Goal: Task Accomplishment & Management: Manage account settings

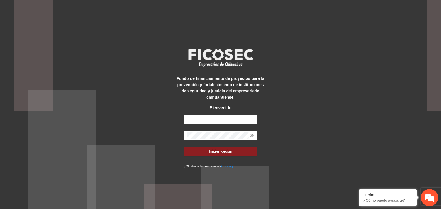
click at [205, 120] on input "text" at bounding box center [220, 119] width 73 height 9
type input "**********"
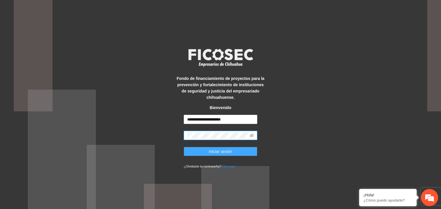
click at [226, 152] on span "Iniciar sesión" at bounding box center [221, 152] width 24 height 6
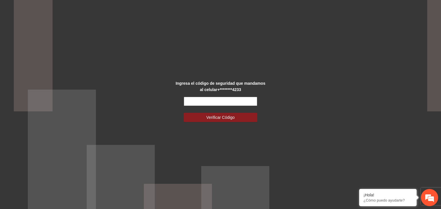
click at [242, 101] on input "text" at bounding box center [220, 101] width 73 height 9
type input "******"
click at [184, 113] on button "Verificar Código" at bounding box center [220, 117] width 73 height 9
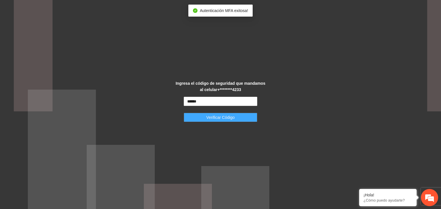
click at [236, 118] on button "Verificar Código" at bounding box center [220, 117] width 73 height 9
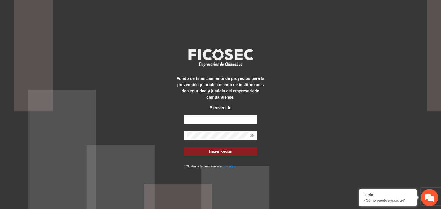
click at [236, 118] on input "text" at bounding box center [220, 119] width 73 height 9
type input "**********"
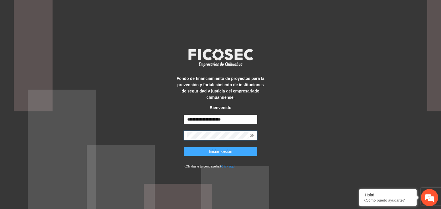
click at [221, 150] on span "Iniciar sesión" at bounding box center [221, 152] width 24 height 6
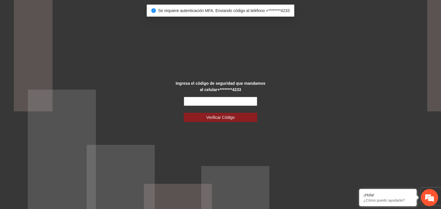
click at [212, 101] on input "text" at bounding box center [220, 101] width 73 height 9
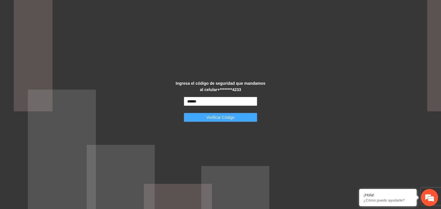
type input "******"
click at [223, 116] on span "Verificar Código" at bounding box center [220, 117] width 28 height 6
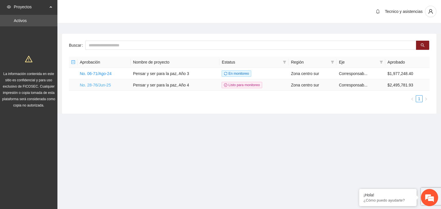
click at [95, 86] on link "No. 28-76/Jun-25" at bounding box center [95, 85] width 31 height 5
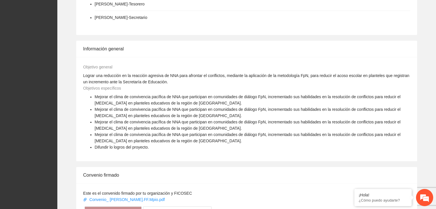
scroll to position [402, 0]
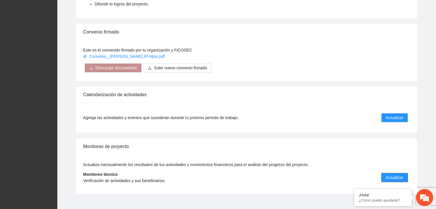
click at [404, 173] on button "Actualizar" at bounding box center [394, 177] width 27 height 9
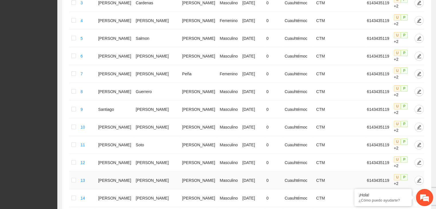
scroll to position [283, 0]
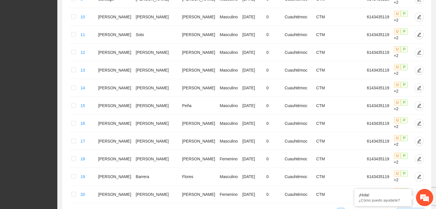
click at [406, 209] on span "20 / page" at bounding box center [411, 212] width 23 height 6
click at [353, 190] on em at bounding box center [355, 190] width 6 height 6
click at [412, 209] on span "20 / page" at bounding box center [411, 212] width 23 height 6
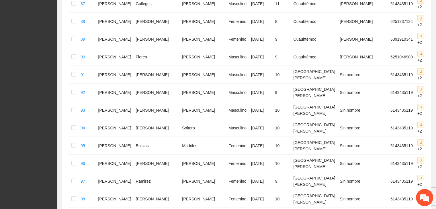
scroll to position [1667, 0]
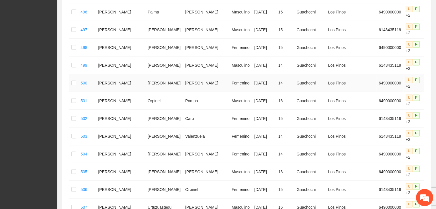
scroll to position [778, 0]
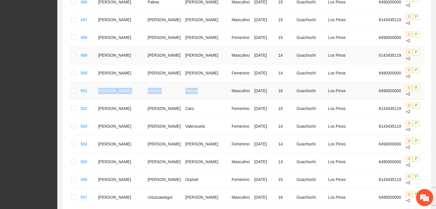
drag, startPoint x: 100, startPoint y: 91, endPoint x: 185, endPoint y: 55, distance: 91.5
click at [182, 92] on tr "501 Diego Alejandro Orpinel Pompa Masculino 11/05/2009 16 Guachochi Los Pinos 6…" at bounding box center [259, 91] width 381 height 18
drag, startPoint x: 104, startPoint y: 110, endPoint x: 182, endPoint y: 114, distance: 78.2
click at [182, 114] on tr "502 Keyli Daniela Bustillos Caro Femenino 31/05/2010 15 Guachochi Los Pinos 614…" at bounding box center [259, 109] width 381 height 18
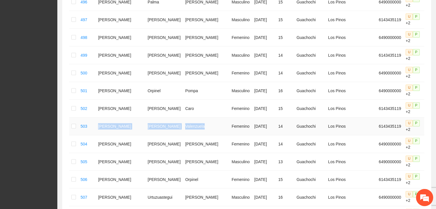
drag, startPoint x: 102, startPoint y: 125, endPoint x: 189, endPoint y: 128, distance: 87.3
click at [189, 128] on tr "503 Leslie Andrea Garcia Valenzuela Femenino 22/09/2011 14 Guachochi Los Pinos …" at bounding box center [259, 127] width 381 height 18
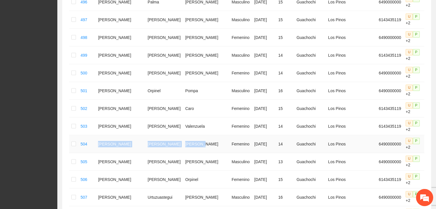
drag, startPoint x: 102, startPoint y: 146, endPoint x: 194, endPoint y: 148, distance: 91.5
click at [194, 148] on tr "504 Dina Yadira Torres Mancinas Femenino 22/09/2011 14 Guachochi Los Pinos 6490…" at bounding box center [259, 144] width 381 height 18
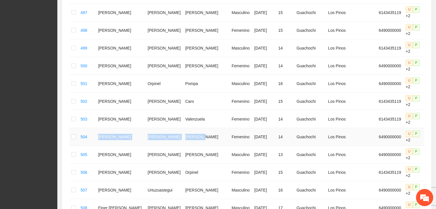
scroll to position [835, 0]
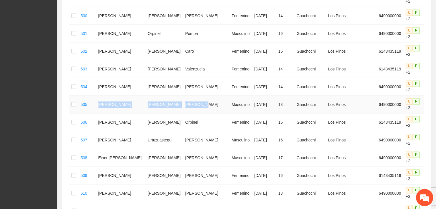
drag, startPoint x: 115, startPoint y: 106, endPoint x: 187, endPoint y: 102, distance: 72.7
click at [187, 102] on tr "505 Eduardo Anael Molina Bustillos Masculino 22/09/2012 13 Guachochi Los Pinos …" at bounding box center [259, 105] width 381 height 18
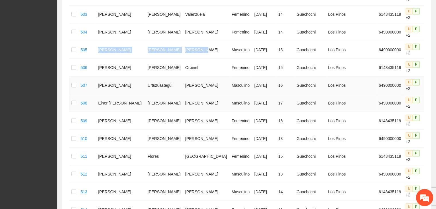
scroll to position [892, 0]
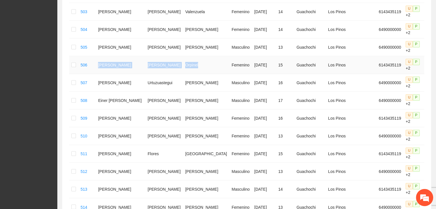
drag, startPoint x: 103, startPoint y: 65, endPoint x: 184, endPoint y: 69, distance: 81.0
click at [184, 69] on tr "506 Leslie Judith Diaz Orpinel Femenino 03/10/2009 15 Guachochi Los Pinos 61434…" at bounding box center [259, 65] width 381 height 18
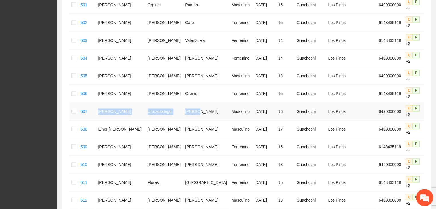
drag, startPoint x: 100, startPoint y: 112, endPoint x: 181, endPoint y: 116, distance: 81.8
click at [181, 116] on tr "507 Eduardo Aurelio Urtuzuastegui Fierro Masculino 08/08/2009 16 Guachochi Los …" at bounding box center [259, 112] width 381 height 18
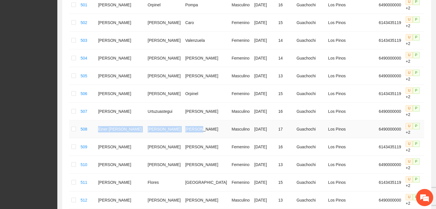
drag, startPoint x: 101, startPoint y: 130, endPoint x: 184, endPoint y: 131, distance: 82.9
click at [184, 131] on tr "508 Einer Martin Bustillos Alvarez Masculino 22/09/2008 17 Guachochi Los Pinos …" at bounding box center [259, 129] width 381 height 18
click at [429, 129] on icon "edit" at bounding box center [431, 129] width 5 height 5
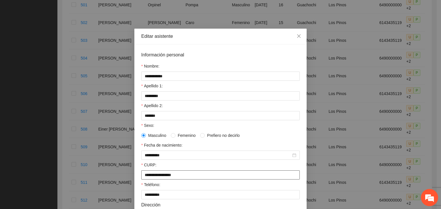
drag, startPoint x: 193, startPoint y: 176, endPoint x: 141, endPoint y: 174, distance: 51.7
click at [141, 174] on input "**********" at bounding box center [220, 175] width 158 height 9
click at [298, 37] on icon "close" at bounding box center [298, 36] width 5 height 5
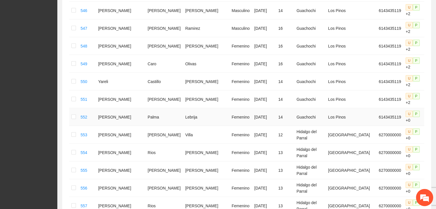
scroll to position [1769, 0]
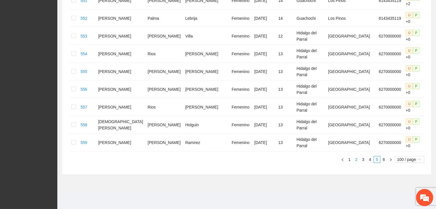
click at [356, 160] on link "2" at bounding box center [356, 160] width 6 height 6
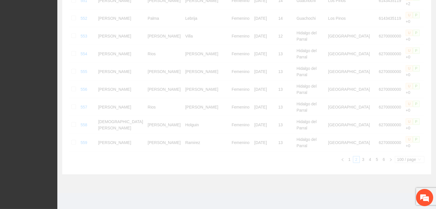
scroll to position [1564, 0]
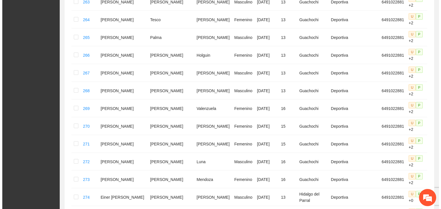
scroll to position [1163, 0]
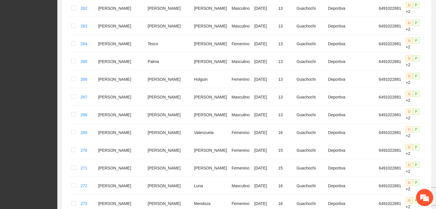
type input "**********"
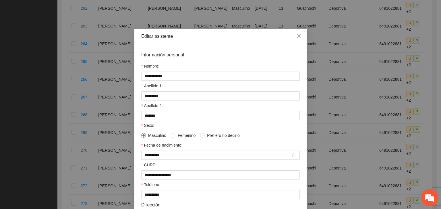
scroll to position [29, 0]
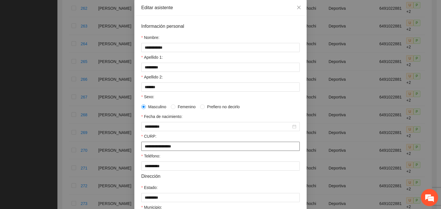
drag, startPoint x: 186, startPoint y: 149, endPoint x: 137, endPoint y: 149, distance: 49.6
click at [137, 149] on div "**********" at bounding box center [220, 149] width 172 height 267
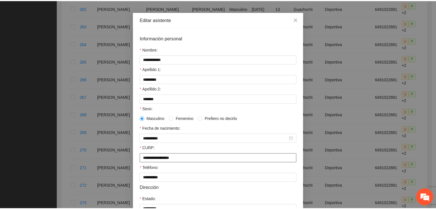
scroll to position [0, 0]
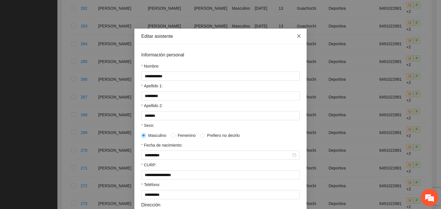
click at [296, 37] on icon "close" at bounding box center [298, 36] width 5 height 5
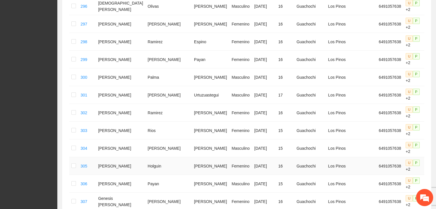
scroll to position [1602, 0]
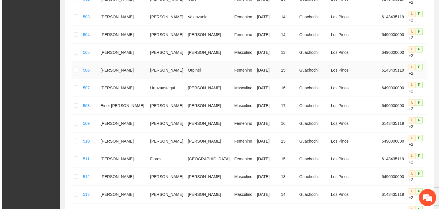
scroll to position [885, 0]
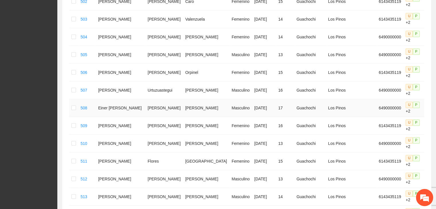
click at [429, 108] on icon "edit" at bounding box center [431, 108] width 5 height 5
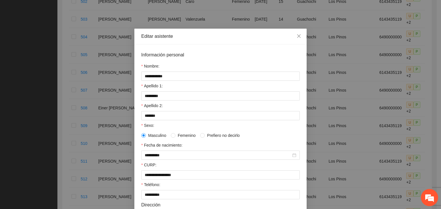
click at [66, 29] on div "**********" at bounding box center [220, 104] width 441 height 209
click at [297, 37] on icon "close" at bounding box center [298, 35] width 3 height 3
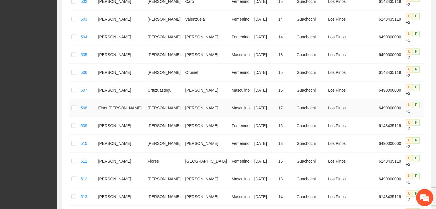
click at [429, 110] on icon "edit" at bounding box center [431, 108] width 5 height 5
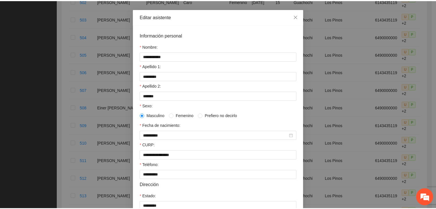
scroll to position [0, 0]
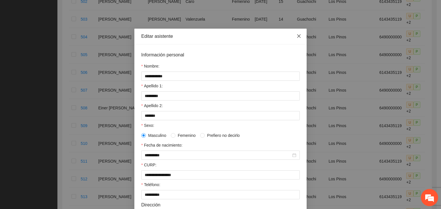
click at [297, 37] on icon "close" at bounding box center [298, 35] width 3 height 3
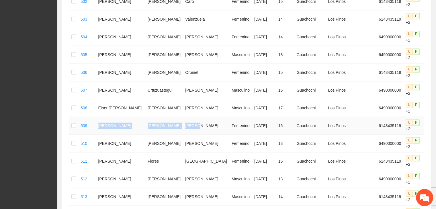
drag, startPoint x: 102, startPoint y: 126, endPoint x: 195, endPoint y: 128, distance: 92.7
click at [195, 128] on tr "509 Lessly Paola Rascon Acosta Femenino 17/07/2009 16 Guachochi Los Pinos 61434…" at bounding box center [259, 126] width 381 height 18
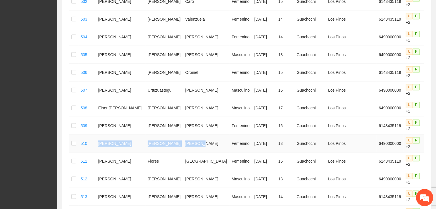
drag, startPoint x: 102, startPoint y: 144, endPoint x: 188, endPoint y: 145, distance: 86.6
click at [188, 145] on tr "510 Emely Ceballos Javalera Femenino 22/09/2012 13 Guachochi Los Pinos 64900000…" at bounding box center [259, 144] width 381 height 18
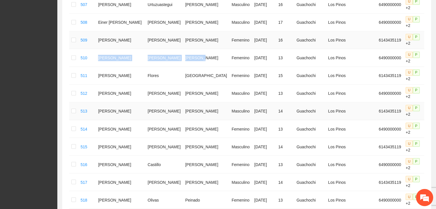
scroll to position [971, 0]
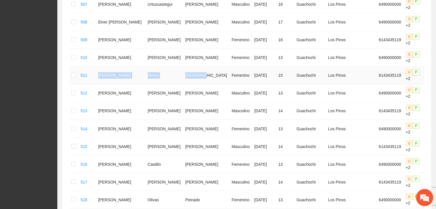
drag, startPoint x: 97, startPoint y: 75, endPoint x: 184, endPoint y: 77, distance: 86.6
click at [184, 77] on tr "511 Lia Janeth Flores Valencia Femenino 29/12/2009 15 Guachochi Los Pinos 61434…" at bounding box center [259, 76] width 381 height 18
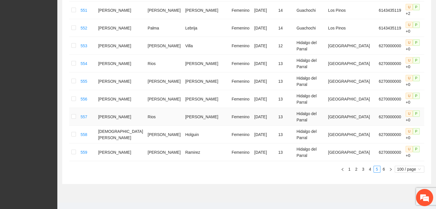
scroll to position [1769, 0]
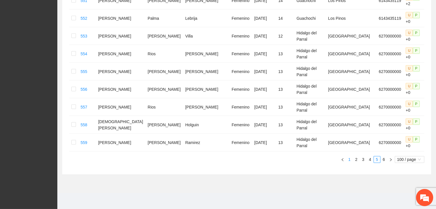
click at [349, 159] on link "1" at bounding box center [349, 160] width 6 height 6
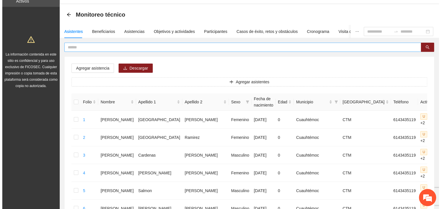
scroll to position [29, 0]
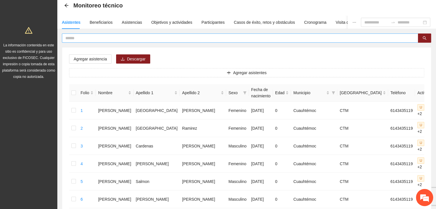
click at [140, 39] on input "text" at bounding box center [237, 38] width 345 height 6
type input "******"
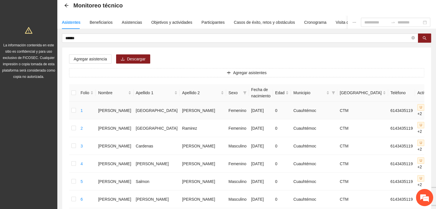
click at [440, 110] on icon "edit" at bounding box center [443, 110] width 5 height 5
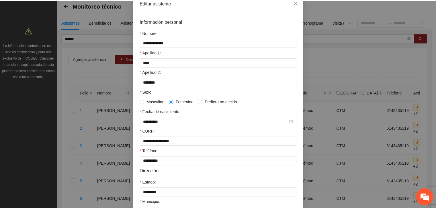
scroll to position [0, 0]
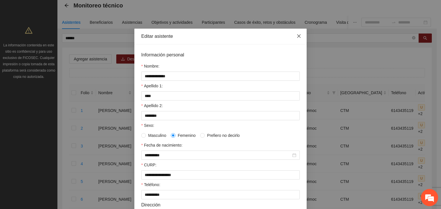
click at [297, 37] on icon "close" at bounding box center [298, 36] width 5 height 5
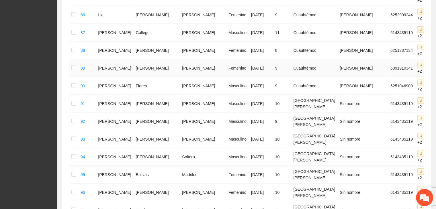
scroll to position [1667, 0]
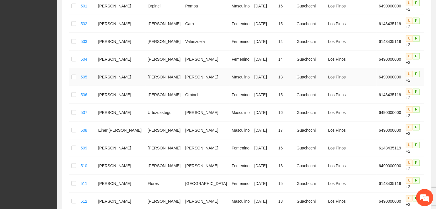
scroll to position [864, 0]
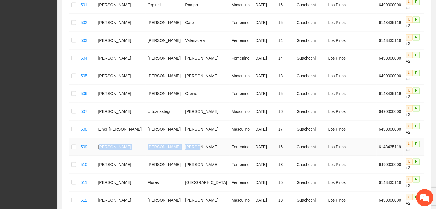
drag, startPoint x: 103, startPoint y: 147, endPoint x: 182, endPoint y: 140, distance: 78.8
click at [182, 140] on tr "509 Lessly Paola Rascon Acosta Femenino 17/07/2009 16 Guachochi Los Pinos 61434…" at bounding box center [259, 147] width 381 height 18
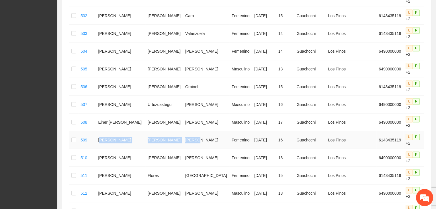
scroll to position [921, 0]
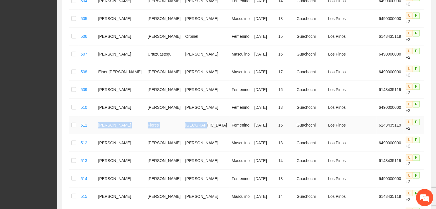
drag, startPoint x: 99, startPoint y: 124, endPoint x: 186, endPoint y: 129, distance: 87.3
click at [186, 129] on tr "511 Lia Janeth Flores Valencia Femenino 29/12/2009 15 Guachochi Los Pinos 61434…" at bounding box center [259, 125] width 381 height 18
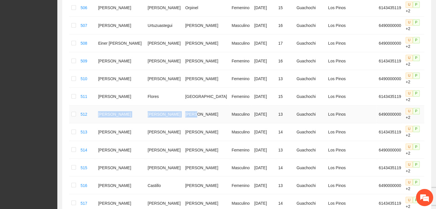
drag, startPoint x: 101, startPoint y: 116, endPoint x: 185, endPoint y: 115, distance: 84.3
click at [185, 115] on tr "512 Erick Ali Diaz Ramos Masculino 22/09/2012 13 Guachochi Los Pinos 6490000000…" at bounding box center [259, 115] width 381 height 18
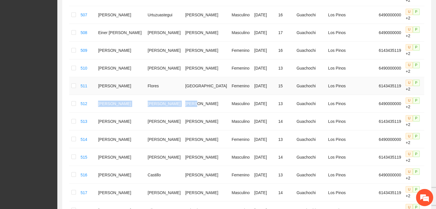
scroll to position [978, 0]
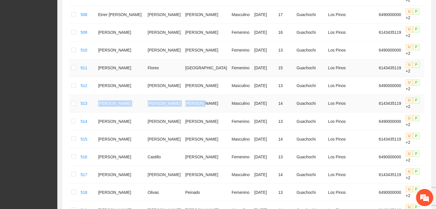
drag, startPoint x: 102, startPoint y: 104, endPoint x: 190, endPoint y: 61, distance: 98.3
click at [186, 104] on tr "513 Luis Angel Gonzalez Bejarano Masculino 22/09/2011 14 Guachochi Los Pinos 61…" at bounding box center [259, 104] width 381 height 18
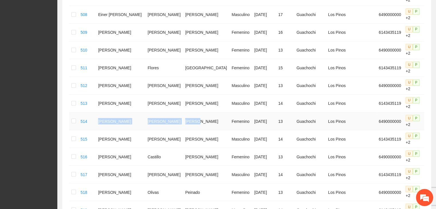
drag, startPoint x: 102, startPoint y: 121, endPoint x: 184, endPoint y: 123, distance: 81.8
click at [184, 123] on tr "514 Erika Isabella Morales Moreno Femenino 22/09/2012 13 Guachochi Los Pinos 64…" at bounding box center [259, 121] width 381 height 18
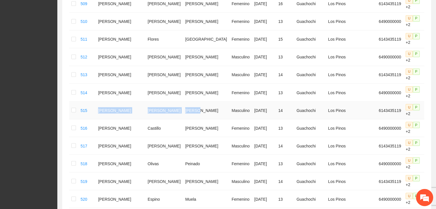
drag, startPoint x: 102, startPoint y: 110, endPoint x: 185, endPoint y: 107, distance: 83.2
click at [185, 107] on tr "515 Luis Enrique Negrete Moreno Masculino 28/12/2010 14 Guachochi Los Pinos 614…" at bounding box center [259, 111] width 381 height 18
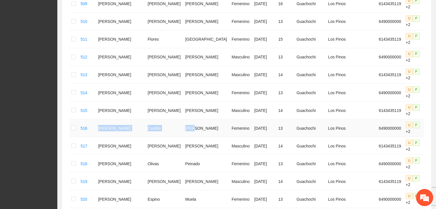
drag, startPoint x: 100, startPoint y: 128, endPoint x: 178, endPoint y: 129, distance: 78.0
click at [178, 129] on tr "516 Eslin Ariadna Castillo Ruiz Femenino 22/09/2012 13 Guachochi Los Pinos 6490…" at bounding box center [259, 128] width 381 height 18
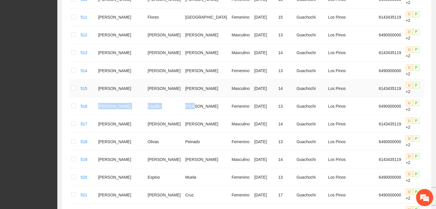
scroll to position [1036, 0]
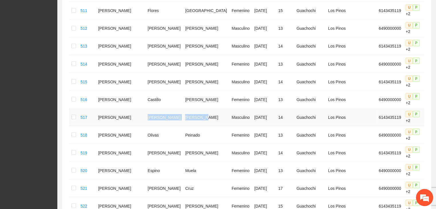
drag, startPoint x: 134, startPoint y: 116, endPoint x: 189, endPoint y: 116, distance: 54.8
click at [189, 116] on tr "517 Luis Mario Muñoz Magdaleno Masculino 22/09/2011 14 Guachochi Los Pinos 6143…" at bounding box center [259, 117] width 381 height 18
drag, startPoint x: 134, startPoint y: 137, endPoint x: 184, endPoint y: 137, distance: 50.2
click at [184, 137] on tr "518 Esmeralda Nayeli Olivas Peinado Femenino 22/09/2012 13 Guachochi Los Pinos …" at bounding box center [259, 135] width 381 height 18
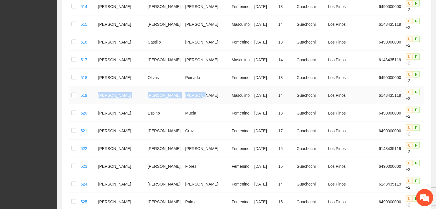
drag, startPoint x: 101, startPoint y: 96, endPoint x: 188, endPoint y: 98, distance: 86.9
click at [188, 98] on tr "519 Luis Mateo Chaparro Gastelum Masculino 22/09/2011 14 Guachochi Los Pinos 61…" at bounding box center [259, 96] width 381 height 18
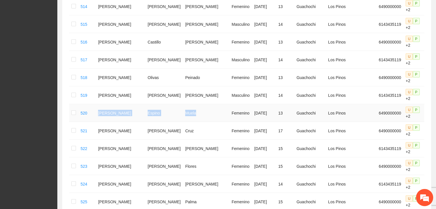
drag, startPoint x: 182, startPoint y: 114, endPoint x: 101, endPoint y: 115, distance: 81.5
click at [101, 115] on tr "520 Evelyn Yaritza Espino Muela Femenino 22/09/2012 13 Guachochi Los Pinos 6490…" at bounding box center [259, 113] width 381 height 18
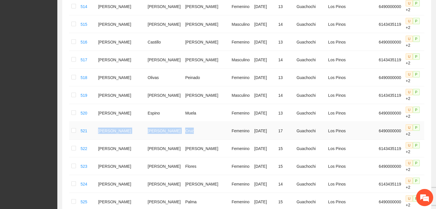
drag, startPoint x: 100, startPoint y: 131, endPoint x: 178, endPoint y: 131, distance: 78.3
click at [178, 131] on tr "521 Fernanda Gonzalez Cruz Femenino 22/09/2008 17 Guachochi Los Pinos 649000000…" at bounding box center [259, 131] width 381 height 18
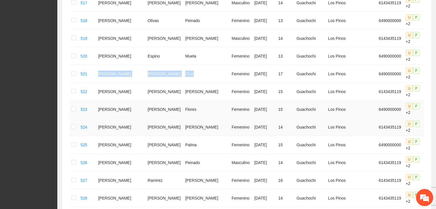
scroll to position [1150, 0]
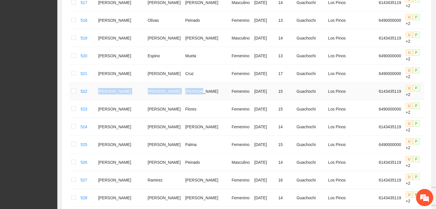
drag, startPoint x: 103, startPoint y: 91, endPoint x: 182, endPoint y: 95, distance: 79.3
click at [182, 95] on tr "522 Marcela Alexa Subias Aguirre Femenino 07/01/2010 15 Guachochi Los Pinos 614…" at bounding box center [259, 92] width 381 height 18
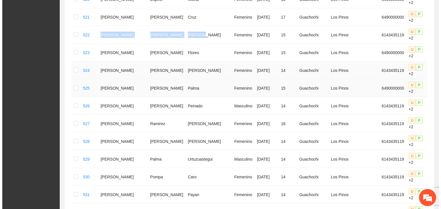
scroll to position [1208, 0]
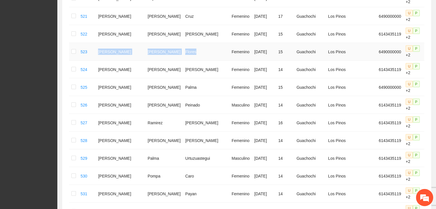
drag, startPoint x: 101, startPoint y: 49, endPoint x: 180, endPoint y: 56, distance: 78.8
click at [180, 56] on tr "523 Fernanda Pamela Garcia Flores Femenino 18/05/2010 15 Guachochi Los Pinos 64…" at bounding box center [259, 52] width 381 height 18
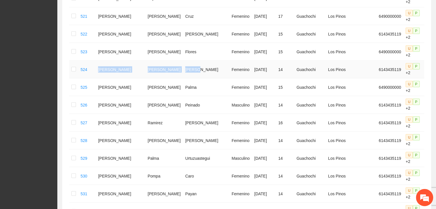
drag, startPoint x: 103, startPoint y: 65, endPoint x: 184, endPoint y: 71, distance: 81.1
click at [184, 71] on tr "524 Marian Guadalupe Molina Molina Femenino 22/09/2011 14 Guachochi Los Pinos 6…" at bounding box center [259, 70] width 381 height 18
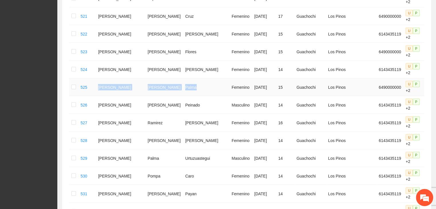
drag, startPoint x: 101, startPoint y: 86, endPoint x: 184, endPoint y: 93, distance: 82.9
click at [184, 93] on tr "525 Flora Sofia Aguirre Palma Femenino 06/03/2010 15 Guachochi Los Pinos 649000…" at bounding box center [259, 88] width 381 height 18
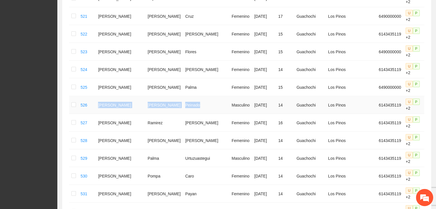
drag, startPoint x: 99, startPoint y: 103, endPoint x: 184, endPoint y: 108, distance: 85.9
click at [184, 108] on tr "526 Mario Antonio Diaz Peinado Masculino 22/09/2011 14 Guachochi Los Pinos 6143…" at bounding box center [259, 105] width 381 height 18
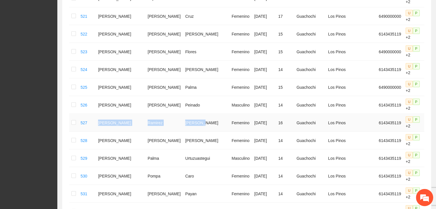
drag, startPoint x: 186, startPoint y: 122, endPoint x: 100, endPoint y: 124, distance: 85.5
click at [100, 124] on tr "527 Marisol Ramirez Ceballos Femenino 20/02/2009 16 Guachochi Los Pinos 6143435…" at bounding box center [259, 123] width 381 height 18
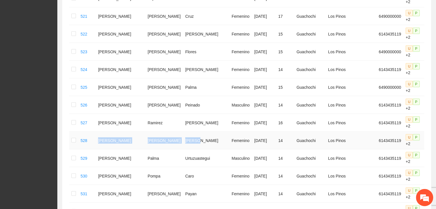
drag, startPoint x: 97, startPoint y: 136, endPoint x: 181, endPoint y: 146, distance: 84.3
click at [181, 146] on tr "528 Marlen Guadalupe Lopez Garcia Femenino 22/09/2011 14 Guachochi Los Pinos 61…" at bounding box center [259, 141] width 381 height 18
click at [429, 160] on icon "edit" at bounding box center [431, 158] width 4 height 4
type input "**********"
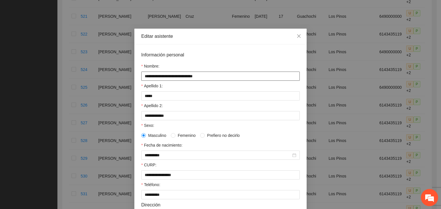
drag, startPoint x: 168, startPoint y: 78, endPoint x: 215, endPoint y: 79, distance: 47.3
click at [215, 79] on input "**********" at bounding box center [220, 76] width 158 height 9
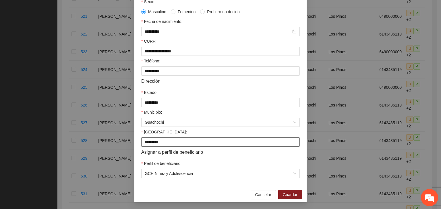
scroll to position [126, 0]
type input "**********"
click at [285, 195] on span "Guardar" at bounding box center [290, 195] width 15 height 6
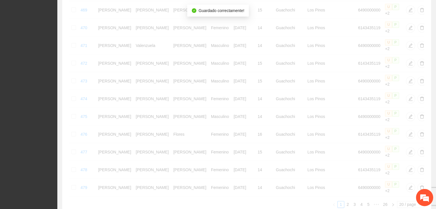
scroll to position [283, 0]
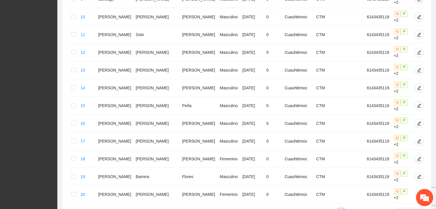
click at [368, 209] on link "5" at bounding box center [368, 212] width 6 height 6
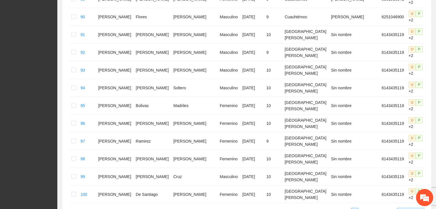
click at [402, 209] on span "20 / page" at bounding box center [411, 212] width 23 height 6
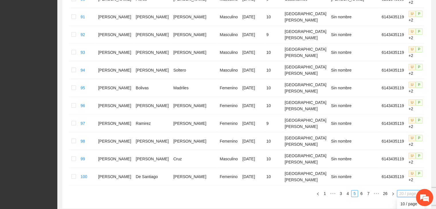
scroll to position [310, 0]
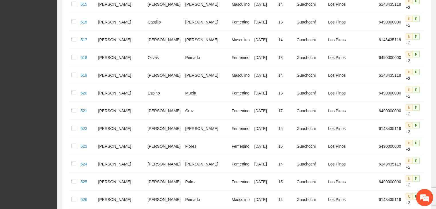
scroll to position [1142, 0]
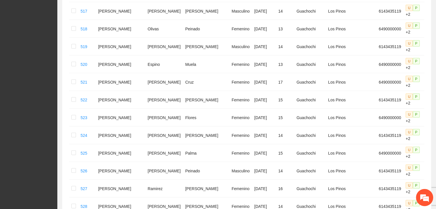
drag, startPoint x: 128, startPoint y: 75, endPoint x: 195, endPoint y: 77, distance: 66.9
drag, startPoint x: 103, startPoint y: 86, endPoint x: 176, endPoint y: 96, distance: 73.8
drag, startPoint x: 102, startPoint y: 106, endPoint x: 178, endPoint y: 112, distance: 75.7
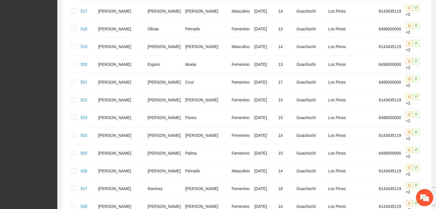
drag, startPoint x: 101, startPoint y: 118, endPoint x: 188, endPoint y: 128, distance: 87.7
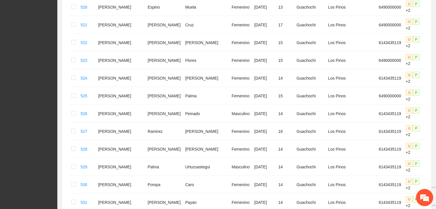
drag, startPoint x: 102, startPoint y: 78, endPoint x: 180, endPoint y: 82, distance: 78.4
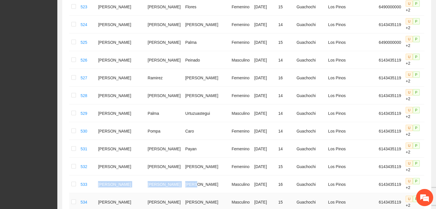
scroll to position [1257, 0]
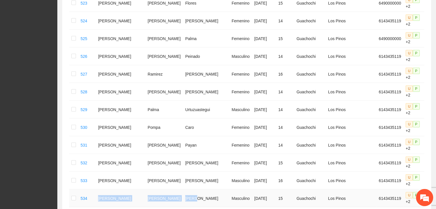
drag, startPoint x: 103, startPoint y: 34, endPoint x: 174, endPoint y: 37, distance: 70.3
click at [174, 190] on tr "534 Omar Gonzalo Torres Rivas Masculino 10/02/2010 15 Guachochi Los Pinos 61434…" at bounding box center [259, 199] width 381 height 18
drag, startPoint x: 102, startPoint y: 53, endPoint x: 180, endPoint y: 58, distance: 78.2
drag, startPoint x: 99, startPoint y: 68, endPoint x: 184, endPoint y: 63, distance: 84.5
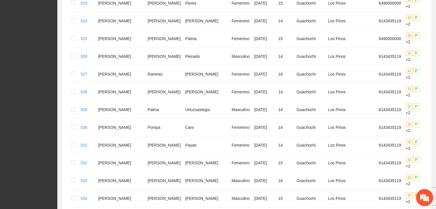
drag, startPoint x: 102, startPoint y: 81, endPoint x: 177, endPoint y: 83, distance: 75.5
drag, startPoint x: 101, startPoint y: 100, endPoint x: 181, endPoint y: 104, distance: 79.9
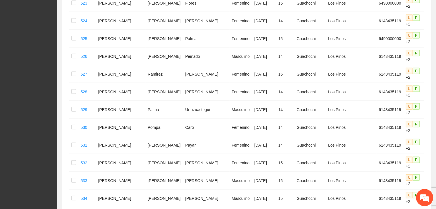
drag, startPoint x: 101, startPoint y: 112, endPoint x: 176, endPoint y: 118, distance: 74.8
drag, startPoint x: 101, startPoint y: 131, endPoint x: 178, endPoint y: 130, distance: 76.9
drag, startPoint x: 102, startPoint y: 144, endPoint x: 184, endPoint y: 150, distance: 83.1
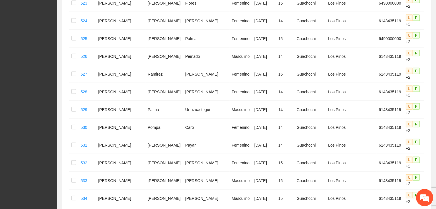
drag, startPoint x: 102, startPoint y: 161, endPoint x: 186, endPoint y: 166, distance: 84.2
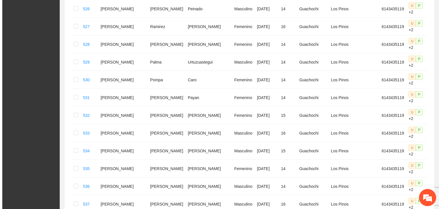
scroll to position [1314, 0]
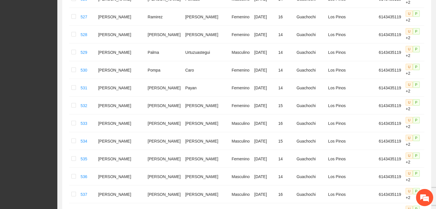
type input "**********"
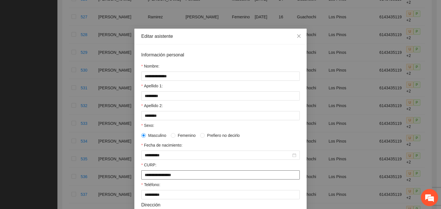
drag, startPoint x: 189, startPoint y: 178, endPoint x: 141, endPoint y: 178, distance: 48.2
click at [141, 178] on input "**********" at bounding box center [220, 175] width 158 height 9
click at [189, 178] on input "**********" at bounding box center [220, 175] width 158 height 9
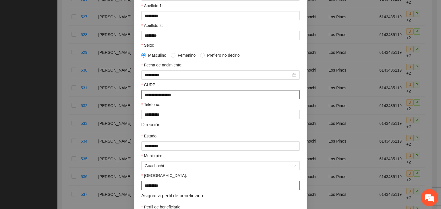
scroll to position [126, 0]
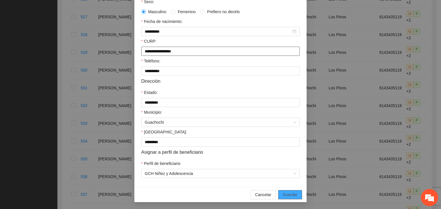
type input "**********"
click at [293, 197] on span "Guardar" at bounding box center [290, 195] width 15 height 6
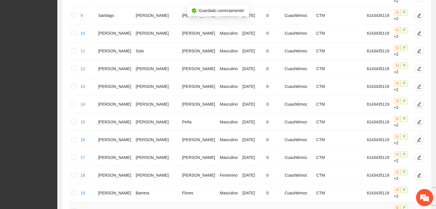
scroll to position [283, 0]
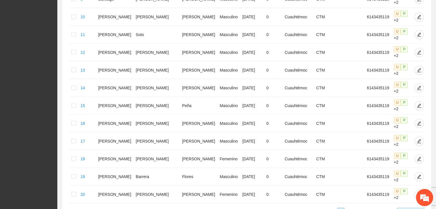
click at [410, 209] on span "20 / page" at bounding box center [411, 212] width 23 height 6
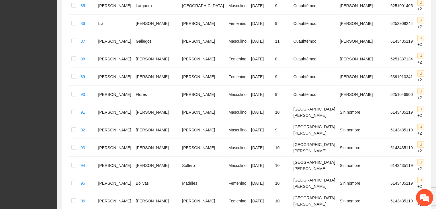
scroll to position [1667, 0]
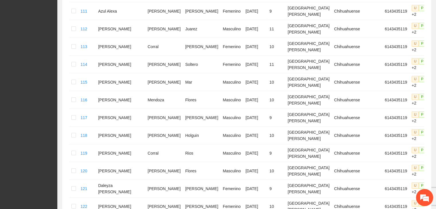
scroll to position [273, 0]
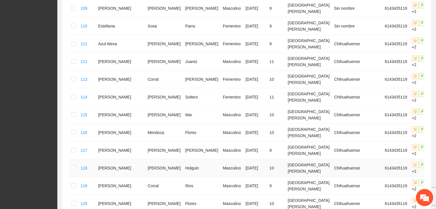
click at [435, 166] on icon "edit" at bounding box center [437, 168] width 4 height 4
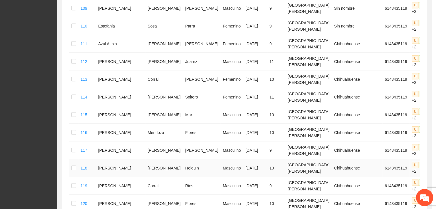
type input "**********"
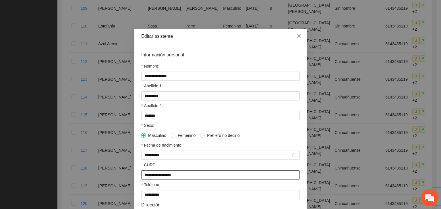
drag, startPoint x: 172, startPoint y: 184, endPoint x: 127, endPoint y: 184, distance: 45.0
click at [127, 184] on div "**********" at bounding box center [220, 104] width 441 height 209
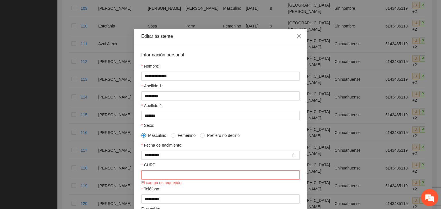
paste input "**********"
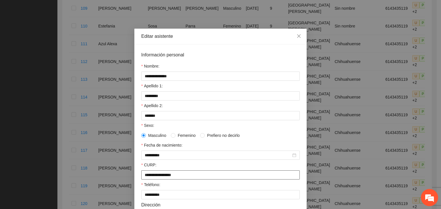
type input "**********"
click at [297, 36] on icon "close" at bounding box center [298, 35] width 3 height 3
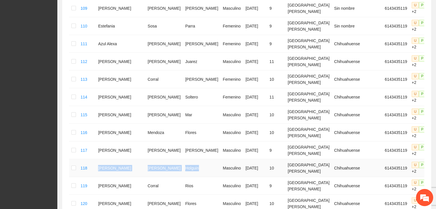
drag, startPoint x: 102, startPoint y: 121, endPoint x: 177, endPoint y: 126, distance: 74.5
click at [177, 159] on tr "118 Sergio Eduardo Escamilla Holguin Masculino 20/02/2015 10 Santa Bárbara Chih…" at bounding box center [262, 168] width 387 height 18
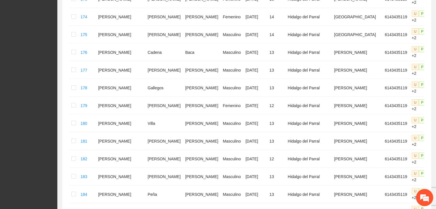
scroll to position [1564, 0]
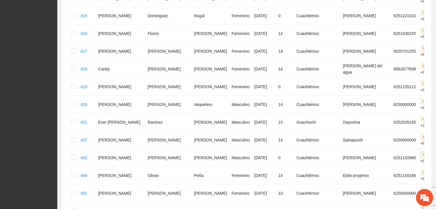
scroll to position [1554, 0]
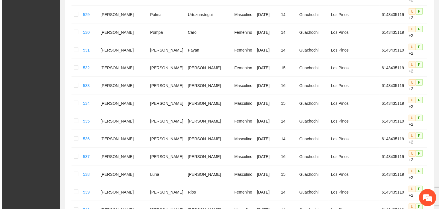
scroll to position [1346, 0]
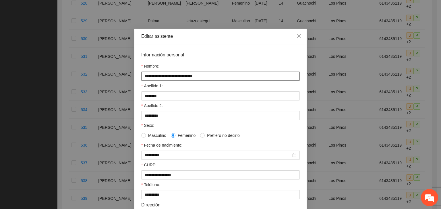
drag, startPoint x: 166, startPoint y: 77, endPoint x: 208, endPoint y: 78, distance: 41.3
click at [208, 78] on input "**********" at bounding box center [220, 76] width 158 height 9
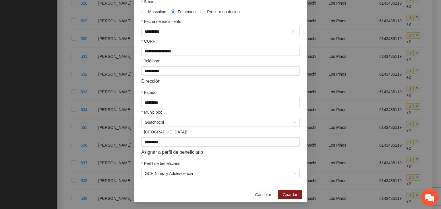
scroll to position [126, 0]
type input "**********"
click at [285, 195] on span "Guardar" at bounding box center [290, 195] width 15 height 6
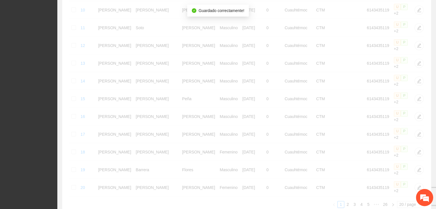
scroll to position [283, 0]
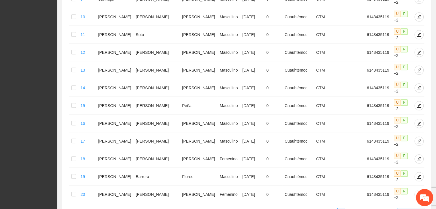
click at [407, 209] on span "20 / page" at bounding box center [411, 212] width 23 height 6
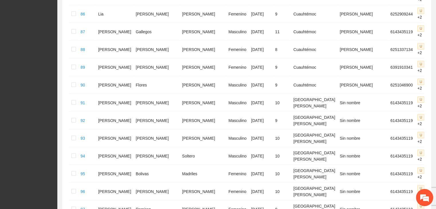
scroll to position [1667, 0]
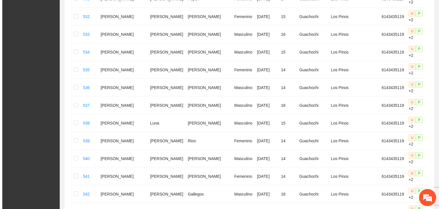
scroll to position [1393, 0]
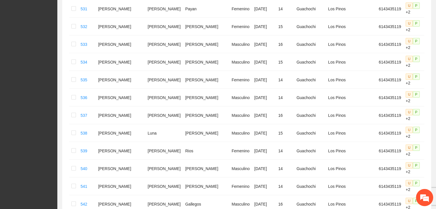
drag, startPoint x: 102, startPoint y: 44, endPoint x: 188, endPoint y: 46, distance: 85.8
drag, startPoint x: 103, startPoint y: 57, endPoint x: 184, endPoint y: 59, distance: 81.5
drag, startPoint x: 101, startPoint y: 72, endPoint x: 177, endPoint y: 73, distance: 76.0
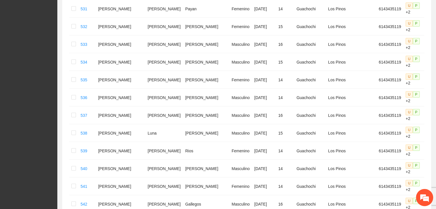
drag, startPoint x: 99, startPoint y: 85, endPoint x: 183, endPoint y: 85, distance: 84.0
drag, startPoint x: 103, startPoint y: 99, endPoint x: 180, endPoint y: 101, distance: 77.2
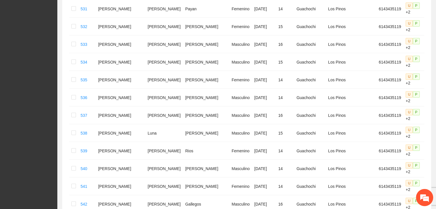
drag, startPoint x: 104, startPoint y: 113, endPoint x: 182, endPoint y: 113, distance: 78.3
drag, startPoint x: 109, startPoint y: 133, endPoint x: 178, endPoint y: 130, distance: 69.7
drag, startPoint x: 104, startPoint y: 144, endPoint x: 191, endPoint y: 146, distance: 86.9
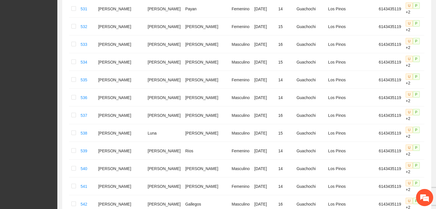
drag, startPoint x: 102, startPoint y: 156, endPoint x: 182, endPoint y: 163, distance: 80.3
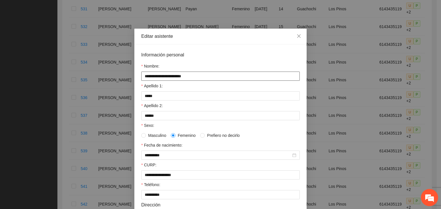
drag, startPoint x: 163, startPoint y: 77, endPoint x: 201, endPoint y: 82, distance: 37.7
click at [201, 82] on form "**********" at bounding box center [220, 176] width 158 height 251
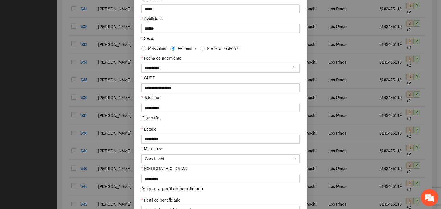
scroll to position [126, 0]
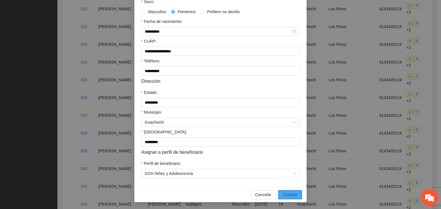
type input "**********"
click at [289, 196] on span "Guardar" at bounding box center [290, 195] width 15 height 6
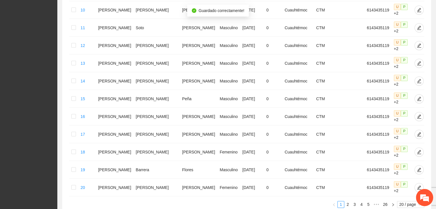
scroll to position [283, 0]
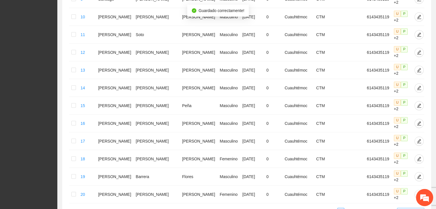
click at [407, 209] on span "20 / page" at bounding box center [411, 212] width 23 height 6
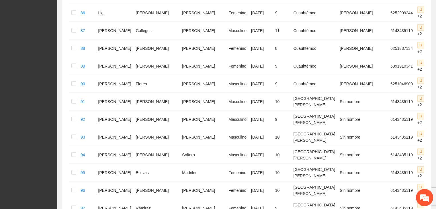
scroll to position [1667, 0]
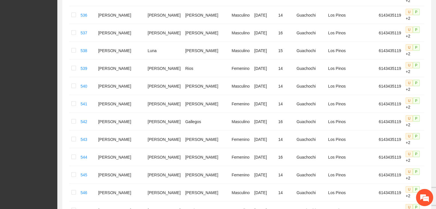
scroll to position [1447, 0]
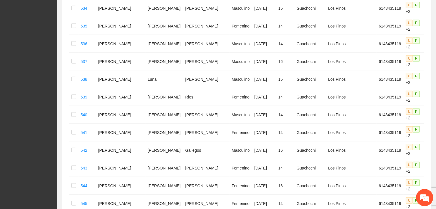
drag, startPoint x: 102, startPoint y: 120, endPoint x: 184, endPoint y: 120, distance: 81.5
drag, startPoint x: 100, startPoint y: 133, endPoint x: 202, endPoint y: 132, distance: 102.4
drag, startPoint x: 104, startPoint y: 147, endPoint x: 190, endPoint y: 147, distance: 86.9
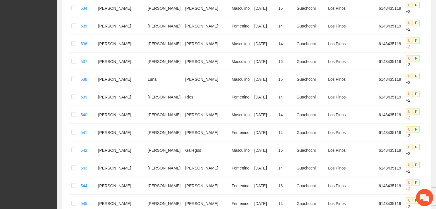
drag, startPoint x: 102, startPoint y: 158, endPoint x: 178, endPoint y: 163, distance: 77.0
drag, startPoint x: 102, startPoint y: 176, endPoint x: 178, endPoint y: 180, distance: 75.9
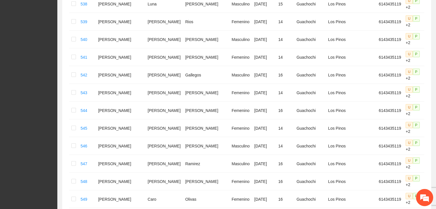
scroll to position [1533, 0]
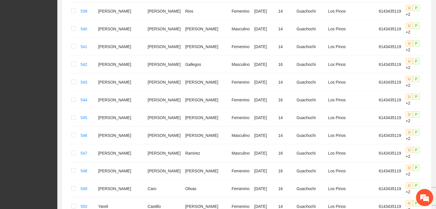
drag, startPoint x: 129, startPoint y: 110, endPoint x: 196, endPoint y: 113, distance: 67.5
drag, startPoint x: 128, startPoint y: 129, endPoint x: 182, endPoint y: 133, distance: 54.6
drag, startPoint x: 131, startPoint y: 145, endPoint x: 196, endPoint y: 146, distance: 65.1
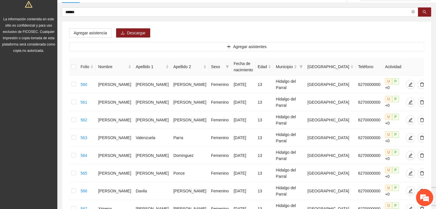
scroll to position [20, 0]
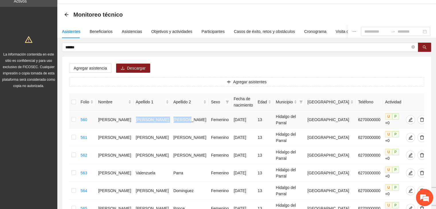
drag, startPoint x: 131, startPoint y: 116, endPoint x: 179, endPoint y: 120, distance: 48.4
click at [179, 120] on tr "560 Elsie Dayana Chaparro Sanchez Femenino 23/09/2012 13 Hidalgo del Parral Gua…" at bounding box center [249, 120] width 360 height 18
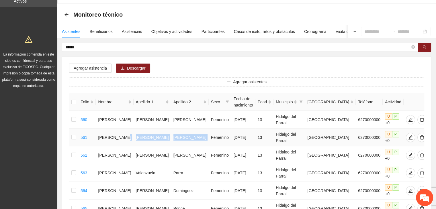
drag, startPoint x: 127, startPoint y: 132, endPoint x: 192, endPoint y: 136, distance: 64.9
click at [192, 136] on tr "561 Erika Yazmin Acosta Hernandez Femenino 23/09/2012 13 Hidalgo del Parral Gua…" at bounding box center [249, 138] width 360 height 18
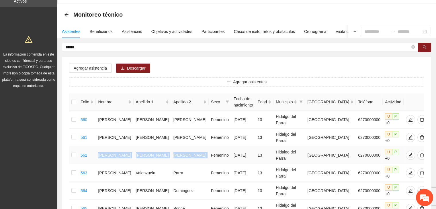
drag, startPoint x: 103, startPoint y: 146, endPoint x: 190, endPoint y: 145, distance: 86.3
click at [190, 147] on tr "562 Itzel Marlene Garcia Garcia Femenino 24/09/2012 13 Hidalgo del Parral Guana…" at bounding box center [249, 156] width 360 height 18
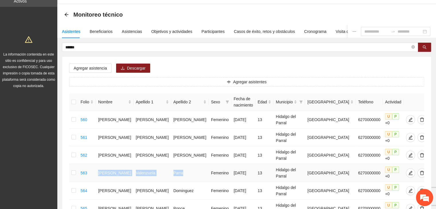
drag, startPoint x: 103, startPoint y: 159, endPoint x: 171, endPoint y: 161, distance: 67.4
click at [171, 164] on tr "563 Ivanna Boyia Valenzuela Parra Femenino 24/09/2012 13 Hidalgo del Parral Gua…" at bounding box center [249, 173] width 360 height 18
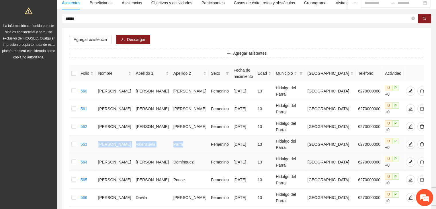
scroll to position [77, 0]
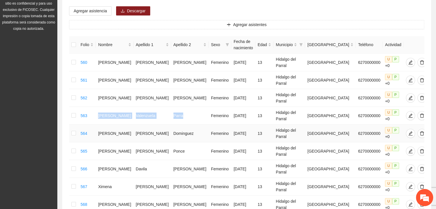
drag, startPoint x: 127, startPoint y: 118, endPoint x: 183, endPoint y: 120, distance: 56.0
click at [183, 125] on tr "564 Ivanna Monserrat Arzabala Dominguez Femenino 24/09/2012 13 Hidalgo del Parr…" at bounding box center [249, 134] width 360 height 18
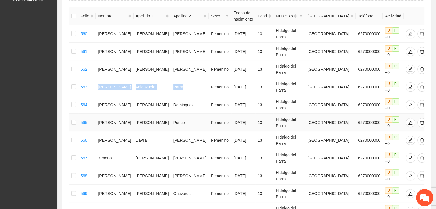
scroll to position [134, 0]
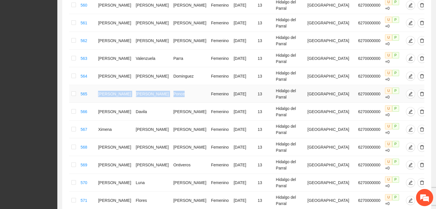
drag, startPoint x: 102, startPoint y: 76, endPoint x: 172, endPoint y: 80, distance: 70.7
click at [172, 85] on tr "565 Kimberly Guadalupe Salcedo Ponce Femenino 24/09/2012 13 Hidalgo del Parral …" at bounding box center [249, 94] width 360 height 18
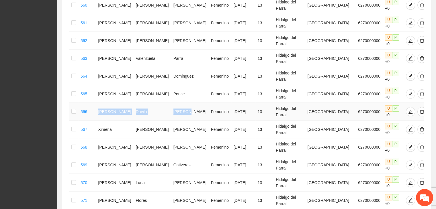
drag, startPoint x: 102, startPoint y: 94, endPoint x: 179, endPoint y: 97, distance: 76.6
click at [179, 103] on tr "566 Paula Rebeca Davila Aguirre Femenino 24/09/2012 13 Hidalgo del Parral Guana…" at bounding box center [249, 112] width 360 height 18
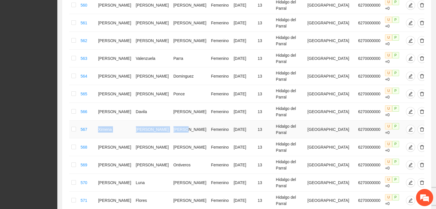
drag, startPoint x: 104, startPoint y: 107, endPoint x: 175, endPoint y: 110, distance: 71.8
click at [175, 121] on tr "567 Ximena Quintana Ortega Femenino 24/09/2012 13 Hidalgo del Parral Guanajuato…" at bounding box center [249, 130] width 360 height 18
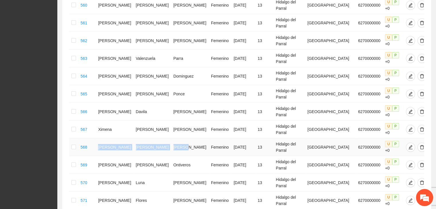
drag, startPoint x: 104, startPoint y: 119, endPoint x: 174, endPoint y: 126, distance: 70.4
click at [174, 139] on tr "568 Yelitza Fernanda Rodriguez Galvan Femenino 25/09/2012 13 Hidalgo del Parral…" at bounding box center [249, 148] width 360 height 18
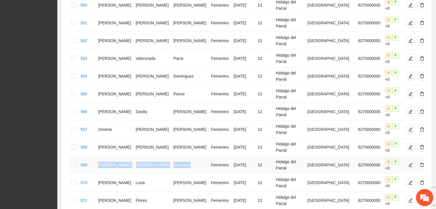
drag, startPoint x: 102, startPoint y: 139, endPoint x: 179, endPoint y: 141, distance: 76.9
click at [179, 156] on tr "569 Aylin Valeria Naranjo Ontiveros Femenino 25/09/2012 13 Hidalgo del Parral G…" at bounding box center [249, 165] width 360 height 18
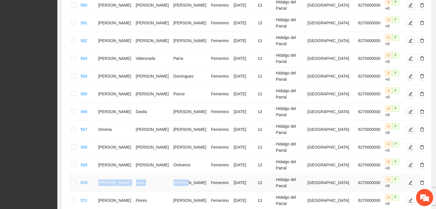
drag, startPoint x: 103, startPoint y: 154, endPoint x: 175, endPoint y: 159, distance: 71.9
click at [175, 174] on tr "570 Ericka Selene Luna Barron Femenino 25/09/2012 13 Hidalgo del Parral Guanaju…" at bounding box center [249, 183] width 360 height 18
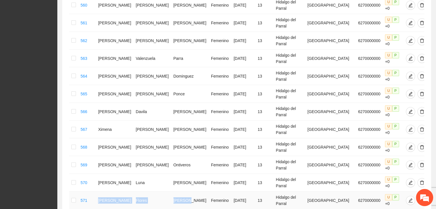
drag, startPoint x: 104, startPoint y: 167, endPoint x: 176, endPoint y: 172, distance: 72.4
click at [176, 192] on tr "571 Kimberlin Naomi Flores Cazares Femenino 25/09/2012 13 Hidalgo del Parral Gu…" at bounding box center [249, 201] width 360 height 18
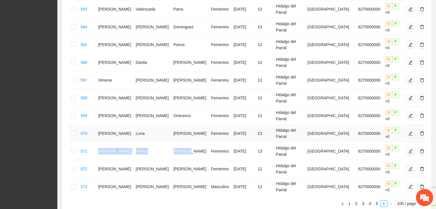
scroll to position [192, 0]
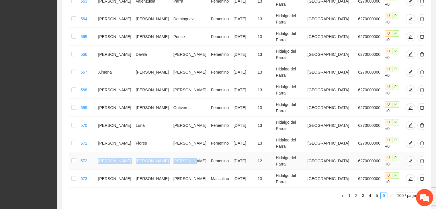
drag, startPoint x: 104, startPoint y: 127, endPoint x: 185, endPoint y: 129, distance: 81.5
click at [185, 152] on tr "572 Maria Jose Ruiz Zamarripa Femenino 24/12/2012 12 Hidalgo del Parral Guanaju…" at bounding box center [249, 161] width 360 height 18
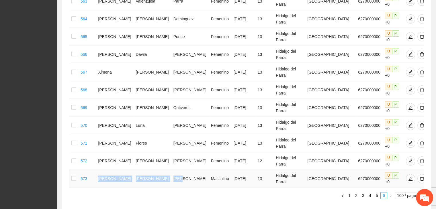
drag, startPoint x: 104, startPoint y: 139, endPoint x: 175, endPoint y: 149, distance: 71.3
click at [175, 170] on tr "573 Yahir Alejandro Barraza Cano Masculino 25/09/2012 13 Hidalgo del Parral Gua…" at bounding box center [249, 179] width 360 height 18
